Goal: Task Accomplishment & Management: Manage account settings

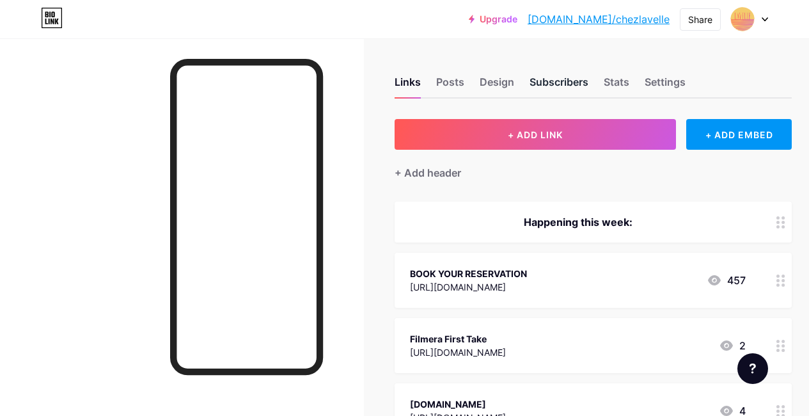
click at [569, 80] on div "Subscribers" at bounding box center [559, 85] width 59 height 23
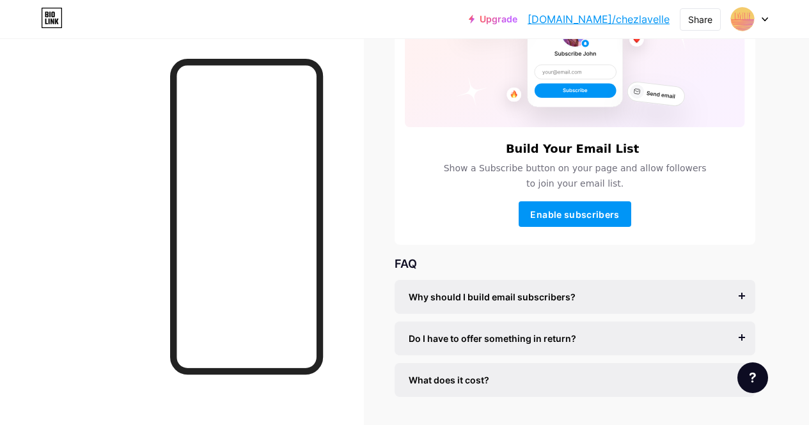
scroll to position [174, 0]
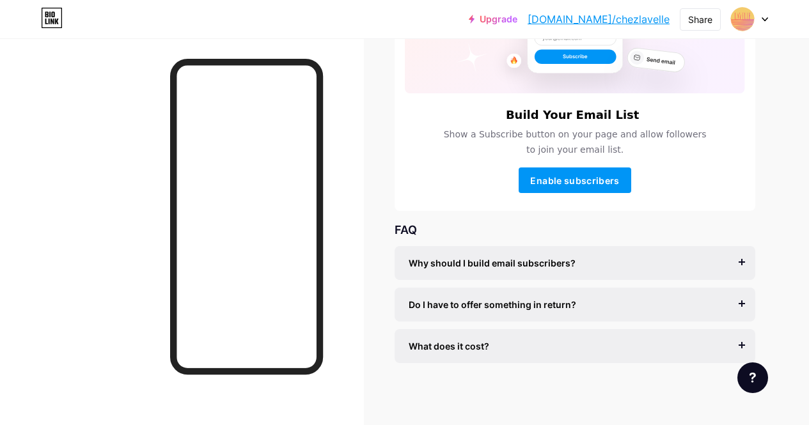
click at [555, 258] on span "Why should I build email subscribers?" at bounding box center [492, 263] width 167 height 13
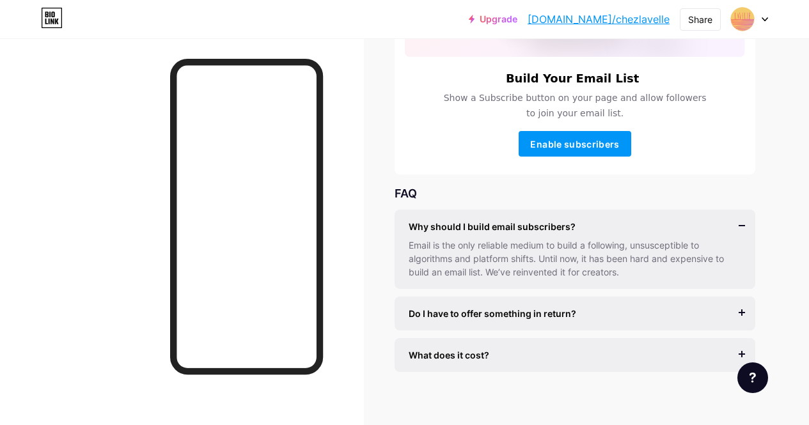
scroll to position [219, 0]
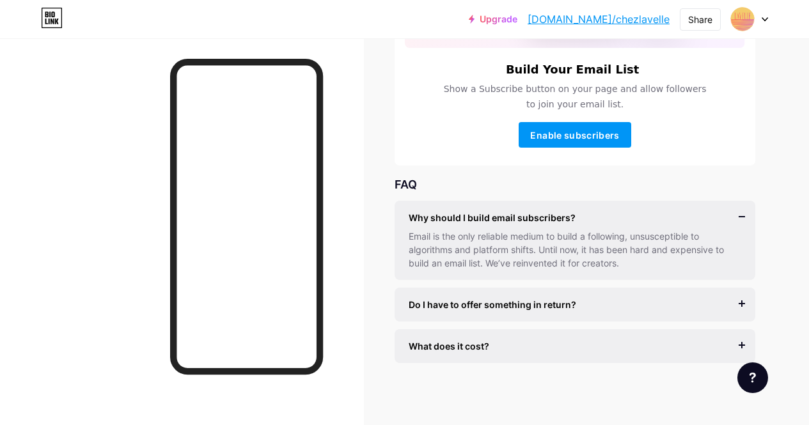
click at [632, 230] on div "Email is the only reliable medium to build a following, unsusceptible to algori…" at bounding box center [575, 250] width 333 height 40
click at [743, 214] on div "Why should I build email subscribers? Email is the only reliable medium to buil…" at bounding box center [575, 240] width 361 height 79
click at [632, 301] on div "Do I have to offer something in return?" at bounding box center [575, 304] width 333 height 13
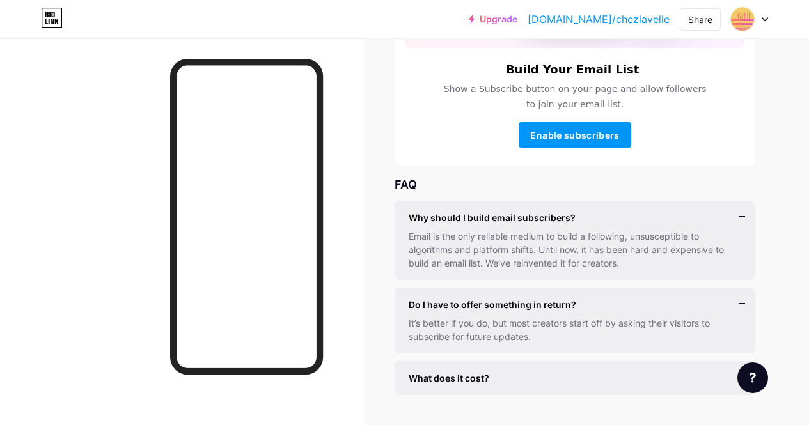
scroll to position [251, 0]
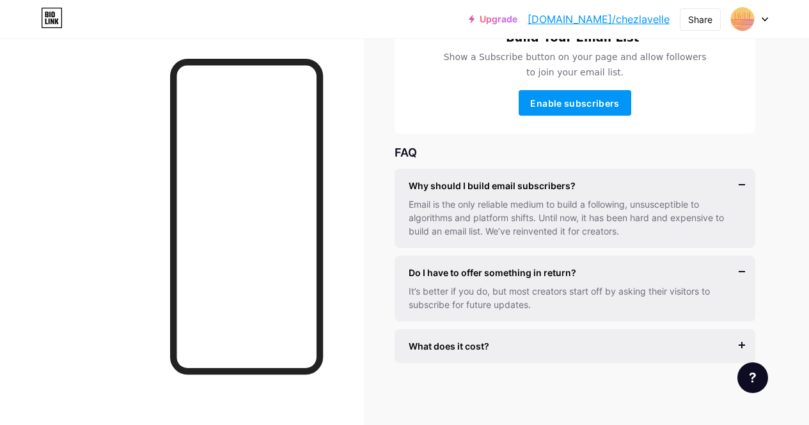
click at [649, 337] on div "What does it cost? It’s free to get started, and you can accept unlimited subsc…" at bounding box center [575, 347] width 361 height 34
click at [736, 340] on div "What does it cost?" at bounding box center [575, 346] width 333 height 13
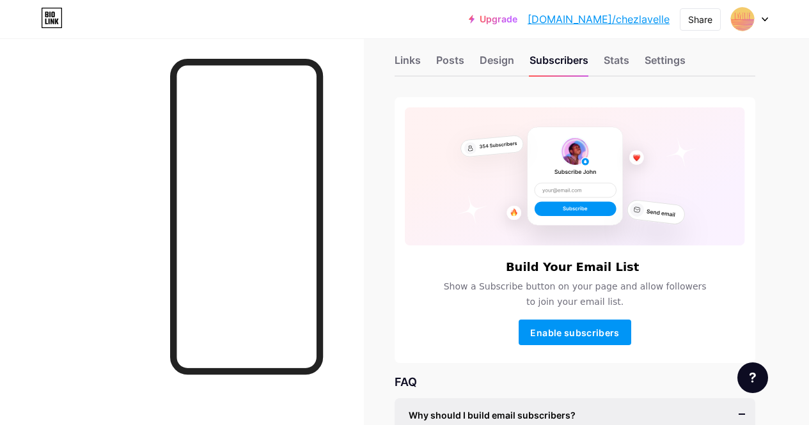
scroll to position [0, 0]
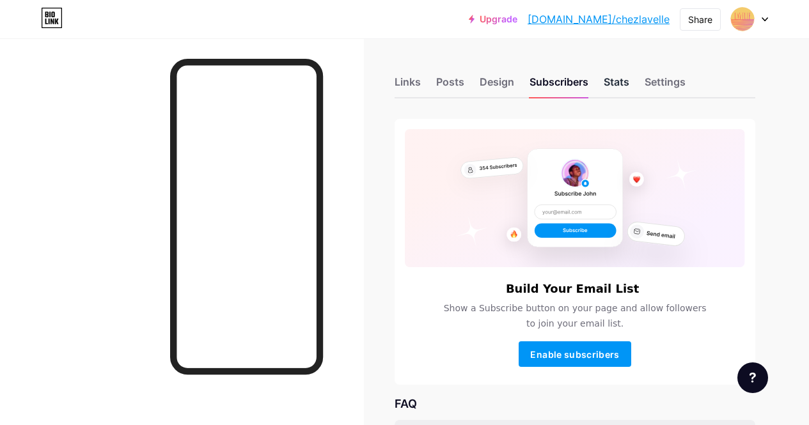
click at [617, 81] on div "Stats" at bounding box center [617, 85] width 26 height 23
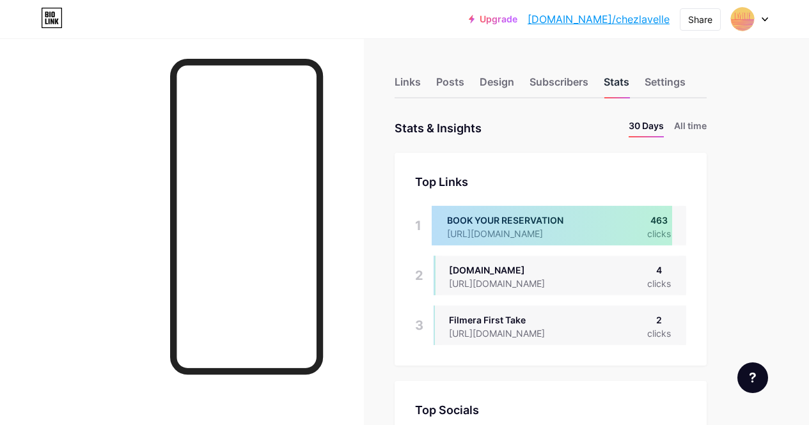
scroll to position [425, 809]
click at [687, 122] on li "All time" at bounding box center [690, 128] width 33 height 19
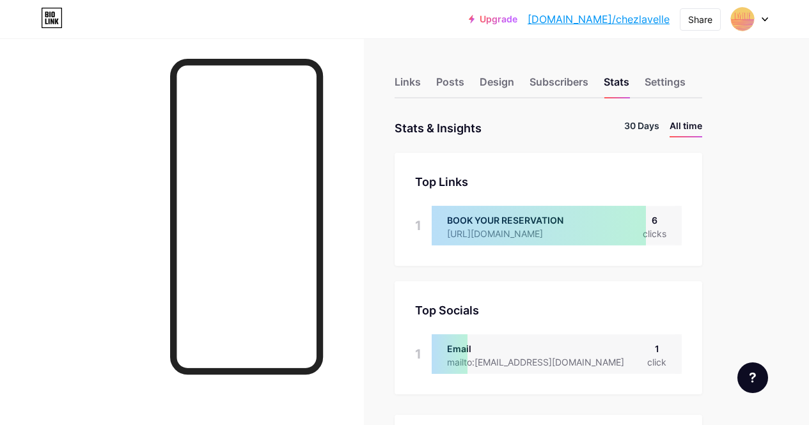
click at [647, 129] on li "30 Days" at bounding box center [641, 128] width 35 height 19
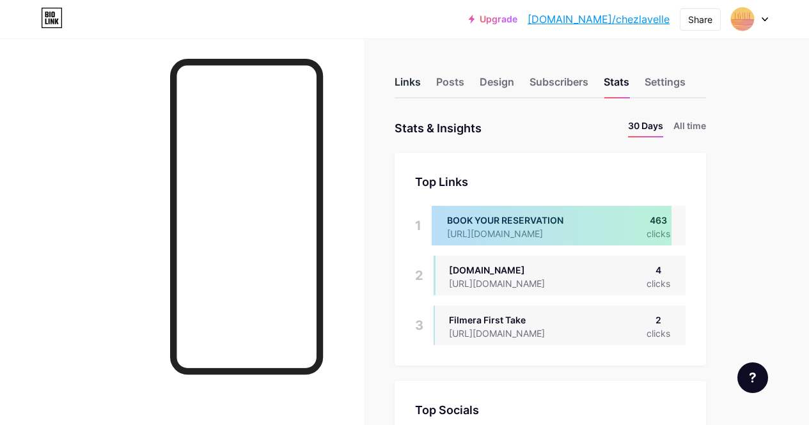
click at [418, 83] on div "Links" at bounding box center [408, 85] width 26 height 23
